Goal: Information Seeking & Learning: Check status

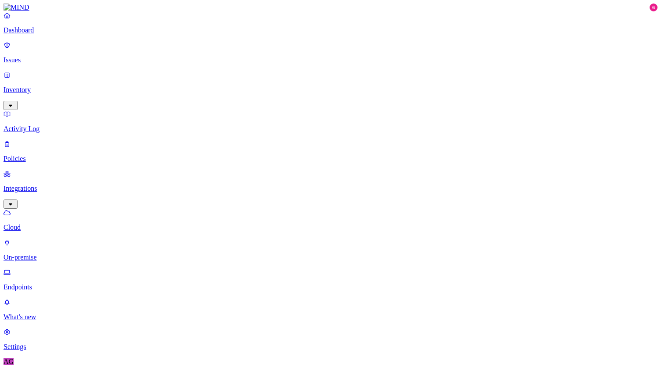
type input "hyd-agam.ja"
click at [50, 34] on p "Dashboard" at bounding box center [331, 30] width 654 height 8
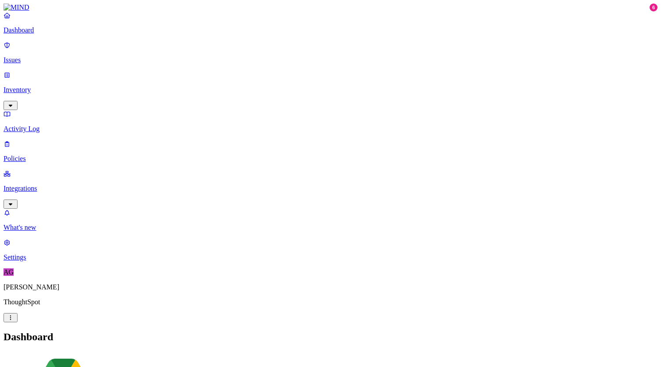
click at [42, 185] on p "Integrations" at bounding box center [331, 189] width 654 height 8
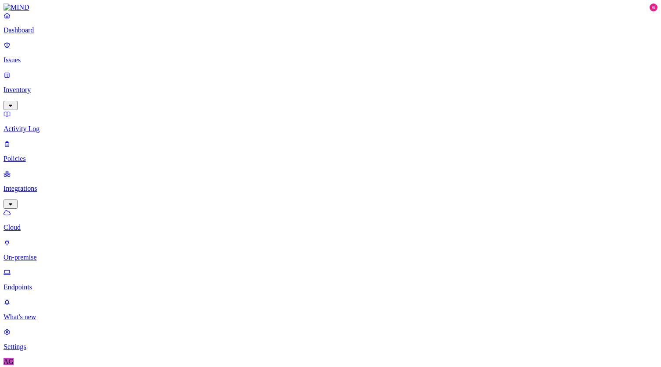
click at [49, 284] on p "Endpoints" at bounding box center [331, 288] width 654 height 8
type input "hyd-agam.ja"
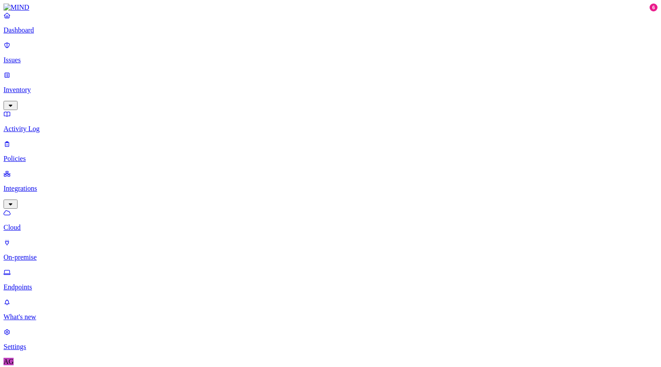
drag, startPoint x: 150, startPoint y: 33, endPoint x: 104, endPoint y: 25, distance: 45.9
type input "agam.jain"
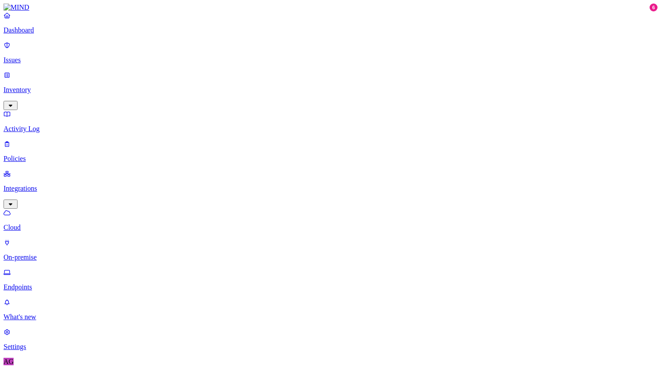
drag, startPoint x: 152, startPoint y: 30, endPoint x: 107, endPoint y: 27, distance: 45.3
type input "2.33.7"
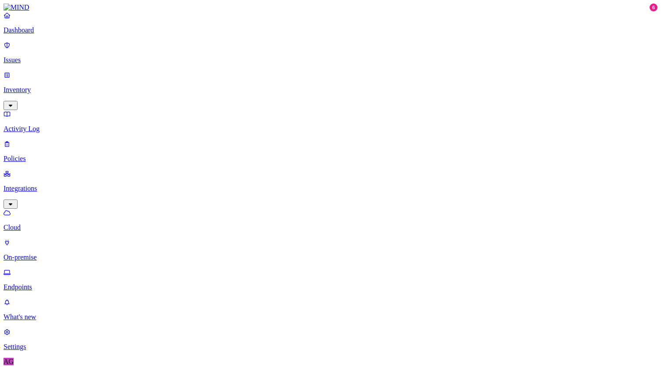
click at [51, 34] on link "Dashboard" at bounding box center [331, 22] width 654 height 23
